Goal: Obtain resource: Download file/media

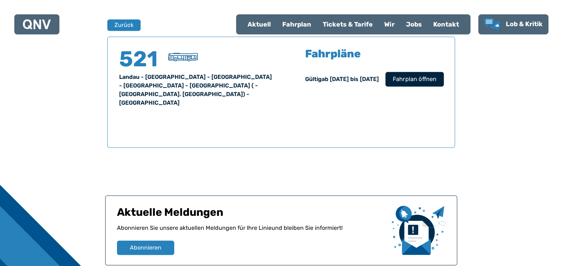
click at [424, 81] on span "Fahrplan öffnen" at bounding box center [415, 79] width 44 height 9
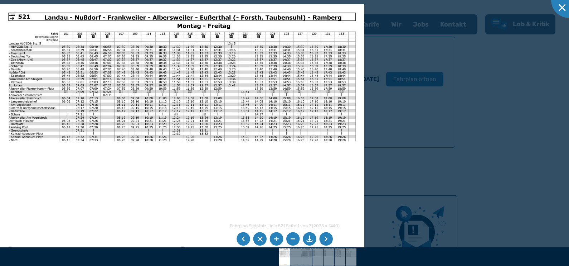
click at [276, 240] on li at bounding box center [277, 239] width 14 height 14
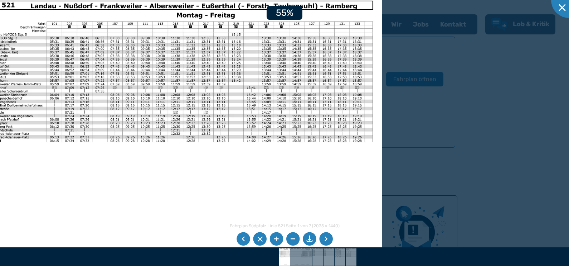
click at [276, 240] on li at bounding box center [277, 239] width 14 height 14
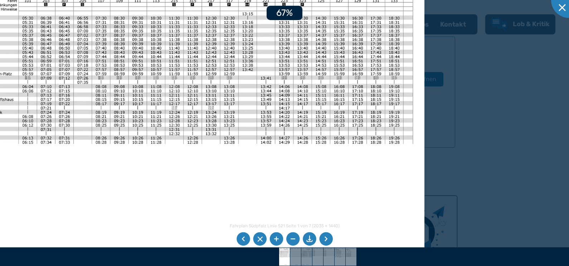
click at [276, 240] on li at bounding box center [277, 239] width 14 height 14
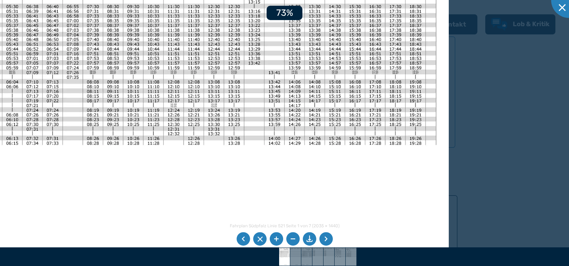
click at [276, 240] on li at bounding box center [277, 239] width 14 height 14
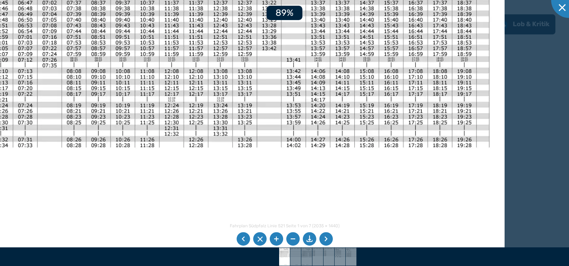
click at [276, 240] on li at bounding box center [277, 239] width 14 height 14
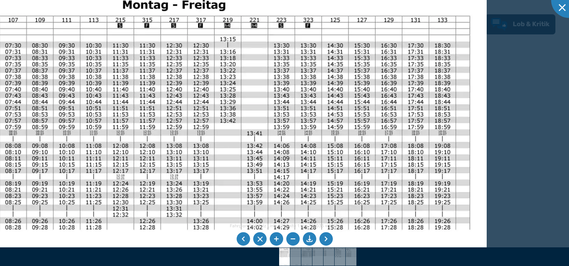
click at [246, 171] on img at bounding box center [132, 214] width 710 height 502
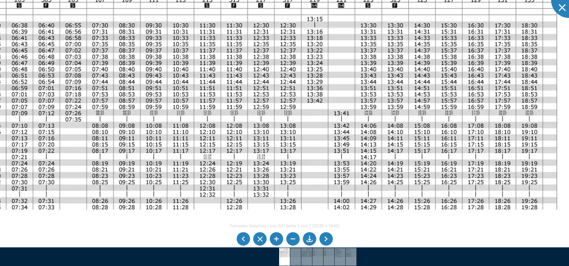
click at [338, 115] on img at bounding box center [219, 194] width 710 height 502
click at [308, 237] on li at bounding box center [310, 239] width 14 height 14
click at [310, 236] on li at bounding box center [310, 239] width 14 height 14
